Goal: Task Accomplishment & Management: Complete application form

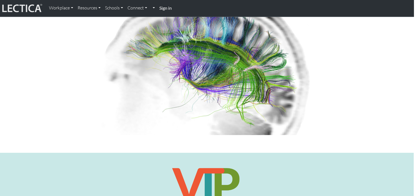
scroll to position [0, 3]
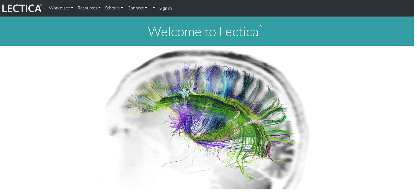
click at [169, 7] on strong "Sign in" at bounding box center [165, 7] width 12 height 5
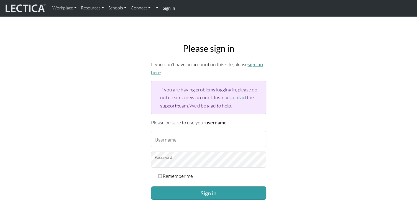
click at [255, 63] on link "sign up here" at bounding box center [207, 68] width 112 height 14
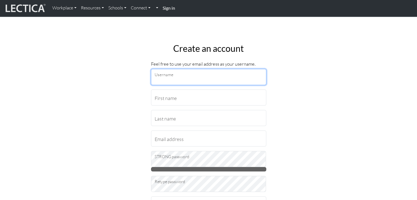
click at [180, 78] on input "Username" at bounding box center [208, 77] width 115 height 16
click at [180, 78] on input "Tes" at bounding box center [208, 77] width 115 height 16
type input "Tess"
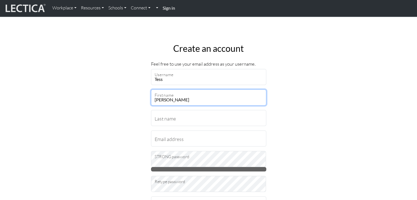
type input "Terese"
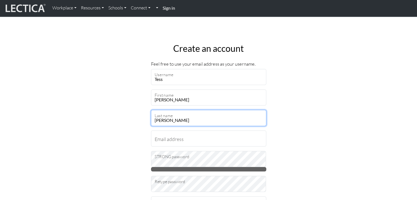
type input "Bromee Kjell"
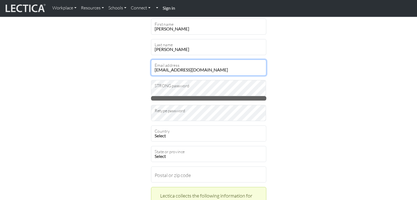
scroll to position [71, 0]
type input "teresebk@hotmail.com"
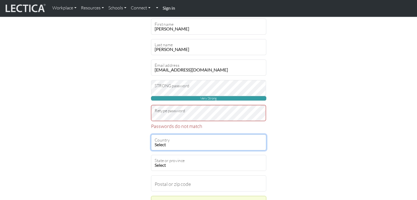
select select "216"
click at [151, 134] on select "Select Afghanistan A…land Islands Albania Algeria American Samoa Andorra Angola…" at bounding box center [208, 142] width 115 height 16
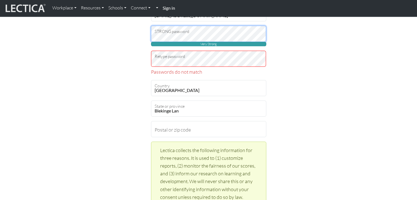
scroll to position [129, 0]
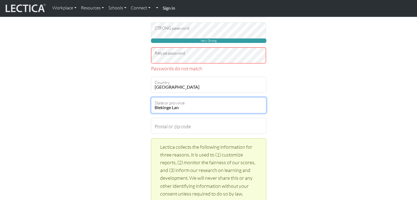
click at [193, 106] on select "Blekinge Lan Dalarnas Lan Gavleborgs Lan Gotlands Lan Hallands Lan Jamtlands La…" at bounding box center [208, 105] width 115 height 16
select select "9479"
click at [151, 97] on select "Blekinge Lan Dalarnas Lan Gavleborgs Lan Gotlands Lan Hallands Lan Jamtlands La…" at bounding box center [208, 105] width 115 height 16
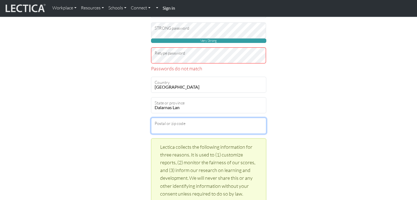
click at [192, 125] on input "Postal or zip code" at bounding box center [208, 126] width 115 height 16
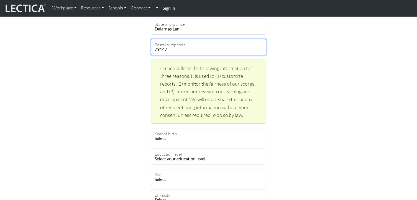
scroll to position [208, 0]
type input "79147"
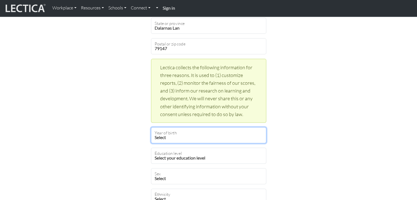
click at [196, 134] on select "Select 2025 2024 2023 2022 2021 2020 2019 2018 2017 2016 2015 2014 2013 2012 20…" at bounding box center [208, 135] width 115 height 16
select select "1979"
click at [151, 127] on select "Select 2025 2024 2023 2022 2021 2020 2019 2018 2017 2016 2015 2014 2013 2012 20…" at bounding box center [208, 135] width 115 height 16
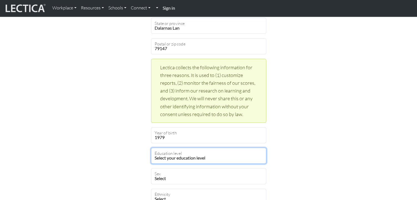
click at [189, 159] on select "Select your education level toddler pre-pre-pre-k pre-pre-k pre-k Kindergarten …" at bounding box center [208, 156] width 115 height 16
select select "26"
click at [151, 148] on select "Select your education level toddler pre-pre-pre-k pre-pre-k pre-k Kindergarten …" at bounding box center [208, 156] width 115 height 16
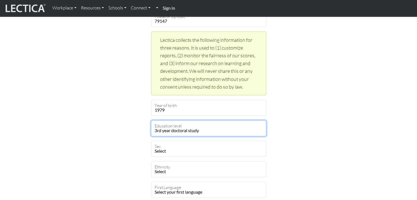
scroll to position [236, 0]
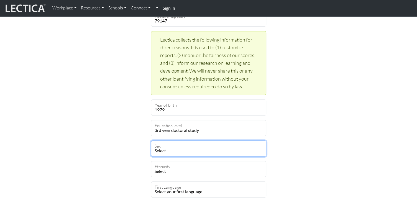
click at [175, 148] on select "Select Male Female Binary Non-binary Opt out" at bounding box center [208, 148] width 115 height 16
select select "female"
click at [151, 140] on select "Select Male Female Binary Non-binary Opt out" at bounding box center [208, 148] width 115 height 16
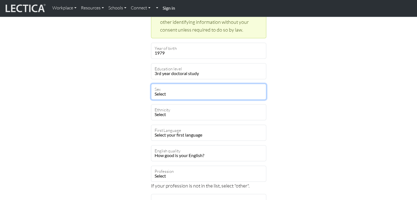
scroll to position [294, 0]
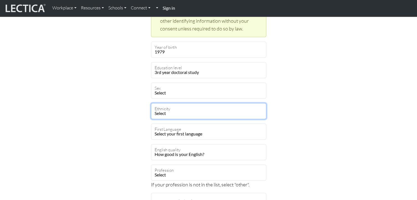
click at [165, 112] on select "Select African Asian Black Carribean Caucasian Central American Eurasian Indian…" at bounding box center [208, 111] width 115 height 16
select select "112"
click at [151, 103] on select "Select African Asian Black Carribean Caucasian Central American Eurasian Indian…" at bounding box center [208, 111] width 115 height 16
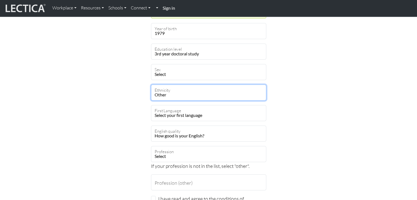
scroll to position [314, 0]
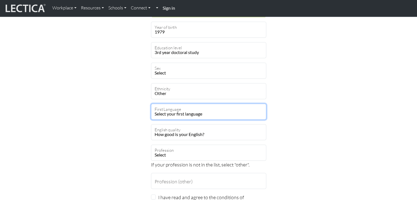
click at [165, 113] on select "Select your first language Abkhazian Achinese Acoli Adangme Adyghe Afar Afrihil…" at bounding box center [208, 112] width 115 height 16
select select "2298"
click at [151, 104] on select "Select your first language Abkhazian Achinese Acoli Adangme Adyghe Afar Afrihil…" at bounding box center [208, 112] width 115 height 16
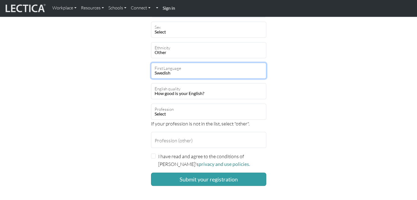
scroll to position [357, 0]
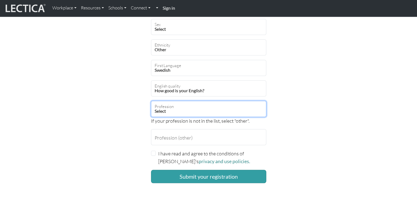
click at [176, 111] on select "Select academic accounting/finance administration arts: performing arts: visual…" at bounding box center [208, 109] width 115 height 16
select select "14"
click at [151, 101] on select "Select academic accounting/finance administration arts: performing arts: visual…" at bounding box center [208, 109] width 115 height 16
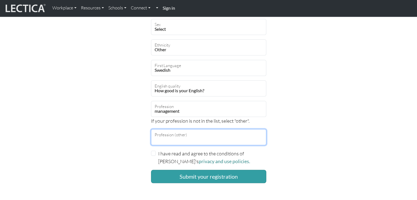
click at [176, 136] on input "Profession (other)" at bounding box center [208, 137] width 115 height 16
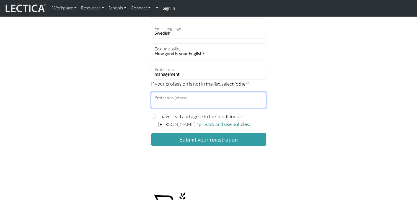
scroll to position [394, 0]
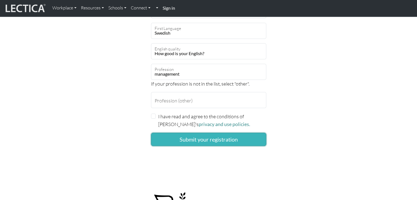
click at [213, 137] on button "Submit your registration" at bounding box center [208, 139] width 115 height 13
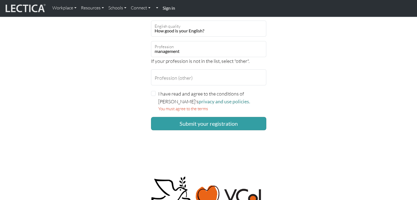
scroll to position [409, 0]
click at [155, 91] on input "I have read and agree to the conditions of Lectica's privacy and use policies." at bounding box center [153, 93] width 5 height 5
checkbox input "true"
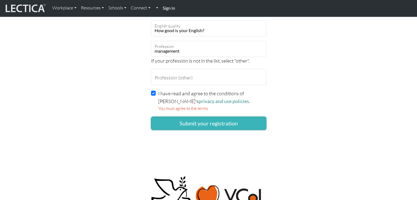
click at [184, 121] on button "Submit your registration" at bounding box center [208, 123] width 115 height 13
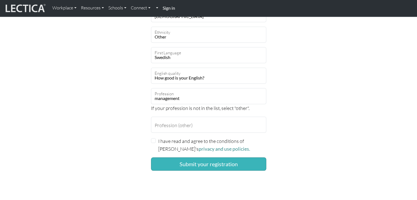
scroll to position [368, 0]
click at [184, 164] on button "Submit your registration" at bounding box center [208, 163] width 115 height 13
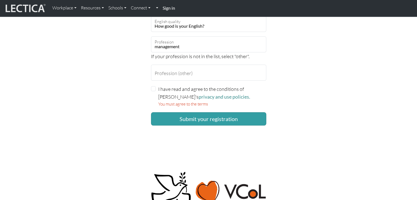
scroll to position [413, 0]
click at [155, 88] on input "I have read and agree to the conditions of [PERSON_NAME]'s privacy and use poli…" at bounding box center [153, 88] width 5 height 5
checkbox input "true"
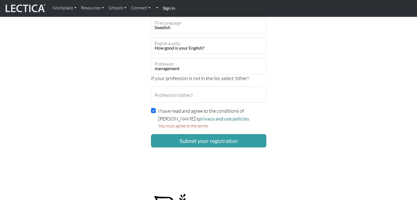
scroll to position [391, 0]
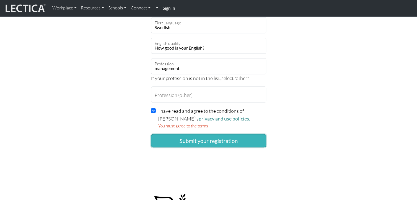
click at [189, 138] on button "Submit your registration" at bounding box center [208, 140] width 115 height 13
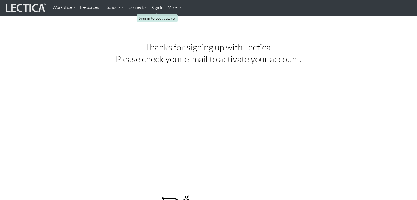
click at [158, 7] on strong "Sign in" at bounding box center [157, 7] width 12 height 5
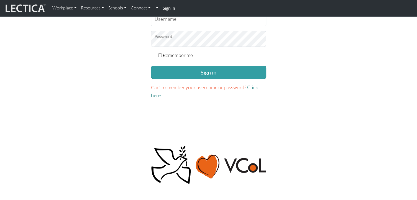
scroll to position [121, 0]
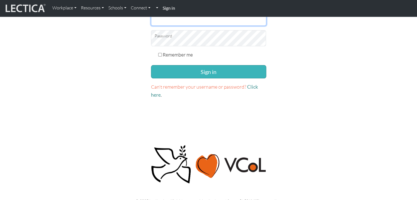
type input "Tess"
click at [177, 69] on button "Sign in" at bounding box center [208, 71] width 115 height 13
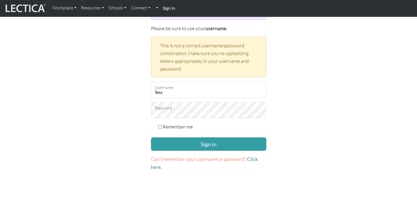
scroll to position [95, 0]
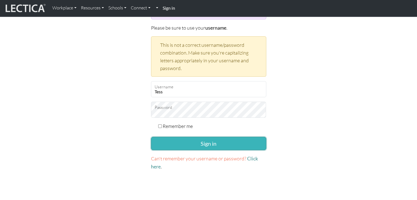
click at [205, 140] on button "Sign in" at bounding box center [208, 143] width 115 height 13
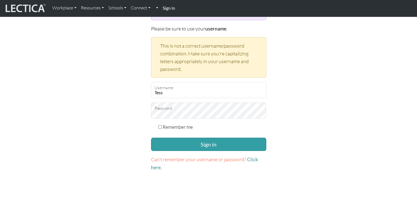
scroll to position [94, 0]
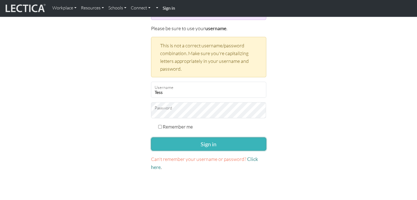
click at [257, 140] on button "Sign in" at bounding box center [208, 143] width 115 height 13
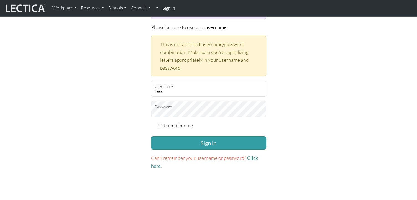
scroll to position [96, 0]
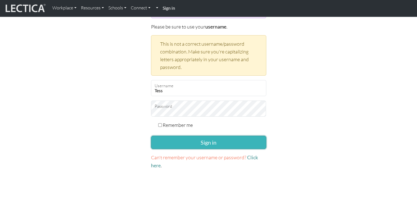
click at [201, 138] on button "Sign in" at bounding box center [208, 142] width 115 height 13
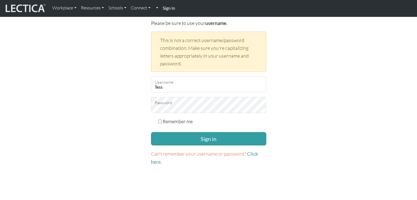
scroll to position [103, 0]
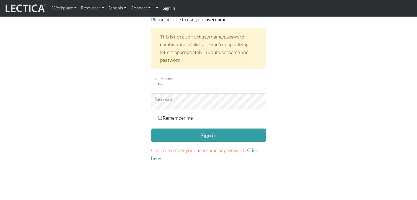
click at [188, 150] on span "Can't remember your username or password?" at bounding box center [198, 150] width 95 height 6
click at [253, 149] on link "Click here" at bounding box center [204, 154] width 107 height 14
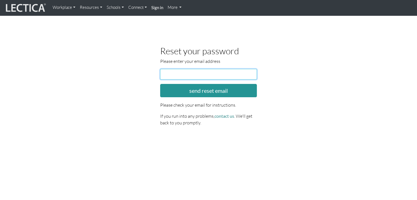
click at [196, 73] on input "email" at bounding box center [208, 74] width 97 height 11
type input "[EMAIL_ADDRESS][DOMAIN_NAME]"
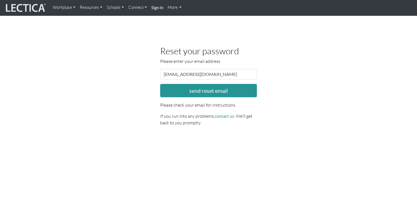
click at [293, 84] on div "Reset your password Please enter your email address Email address [EMAIL_ADDRES…" at bounding box center [209, 88] width 316 height 84
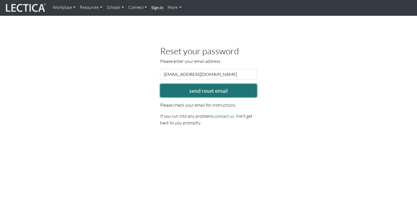
click at [241, 87] on button "send reset email" at bounding box center [208, 90] width 97 height 13
